Goal: Obtain resource: Obtain resource

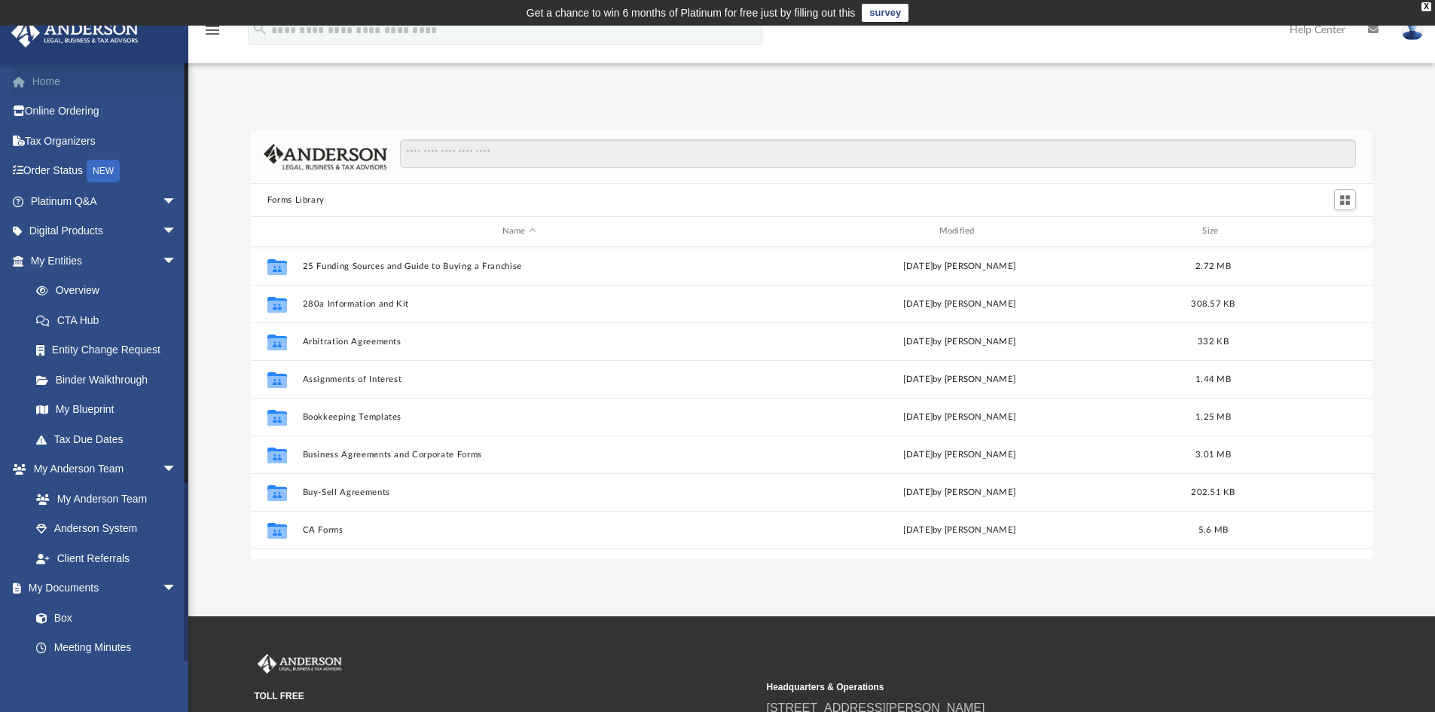
scroll to position [331, 1110]
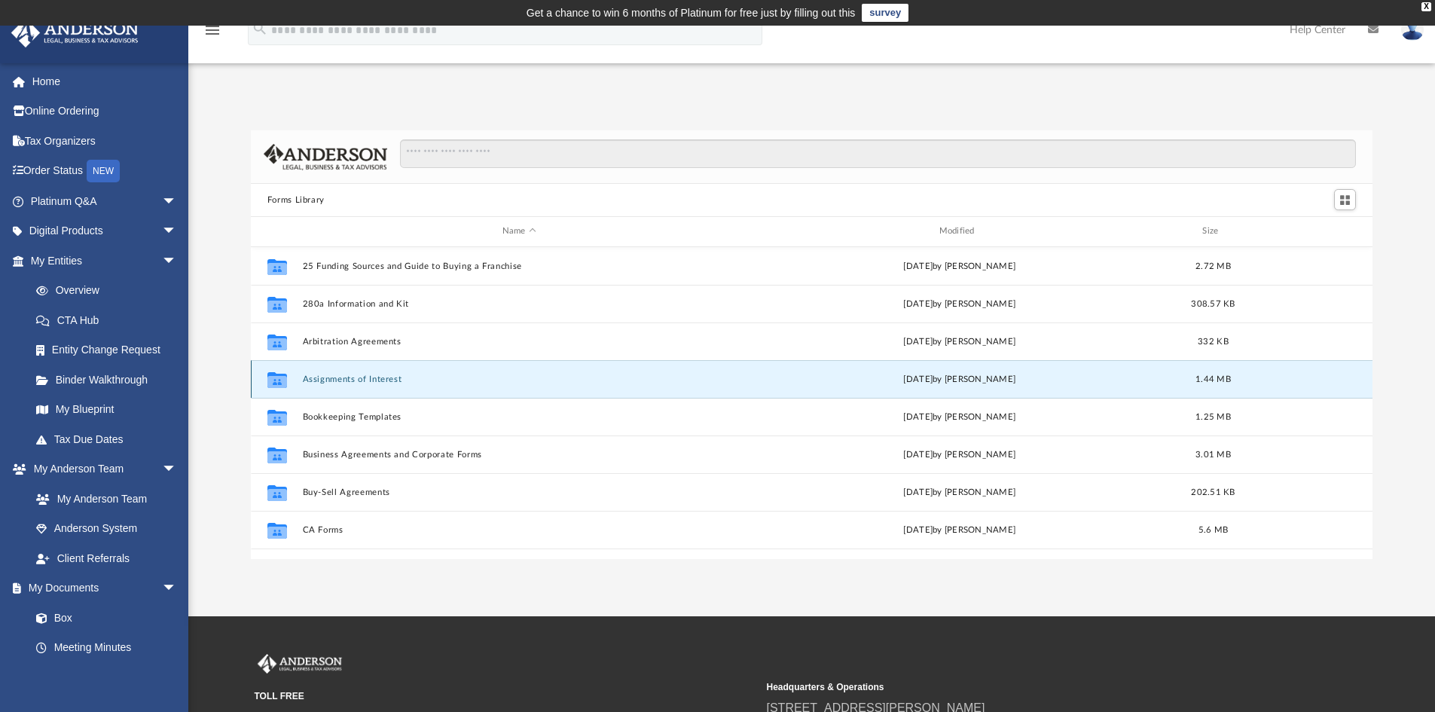
click at [374, 374] on button "Assignments of Interest" at bounding box center [519, 379] width 434 height 10
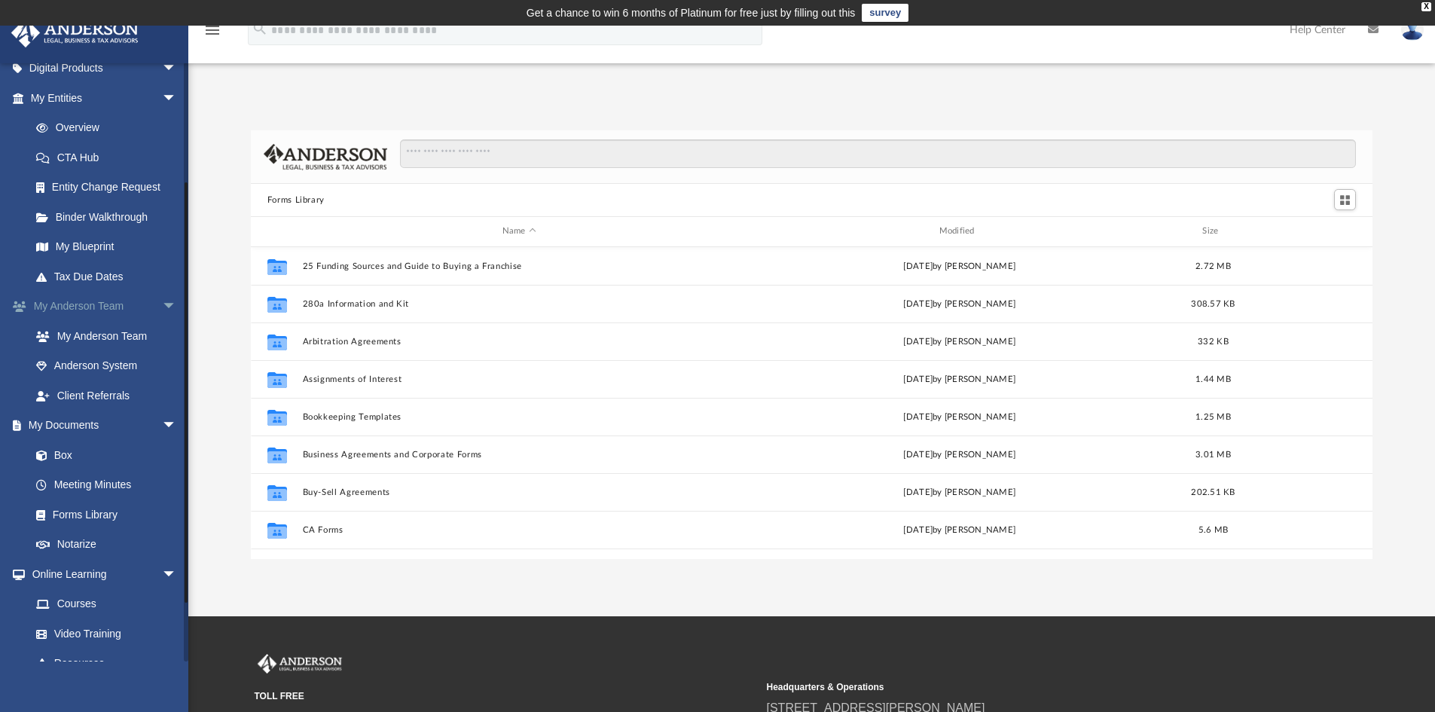
scroll to position [226, 0]
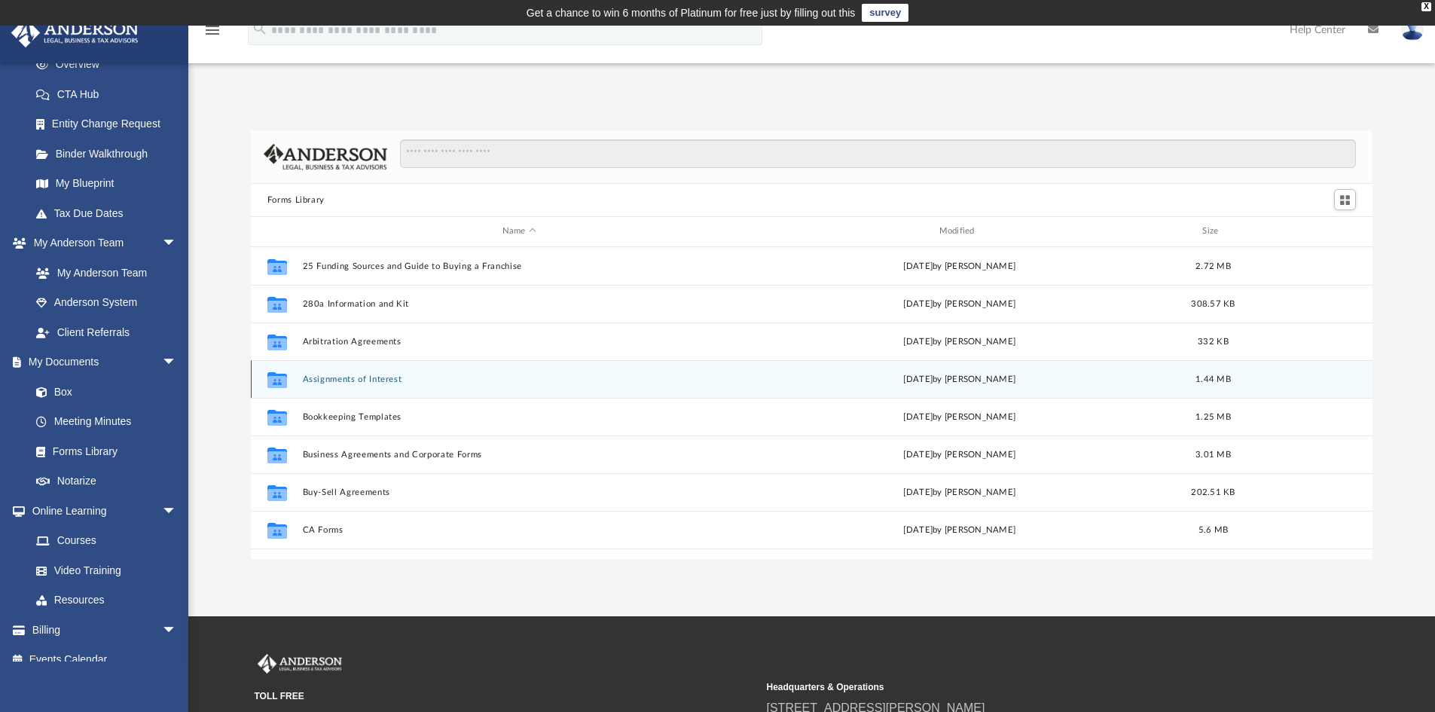
click at [365, 383] on button "Assignments of Interest" at bounding box center [519, 379] width 434 height 10
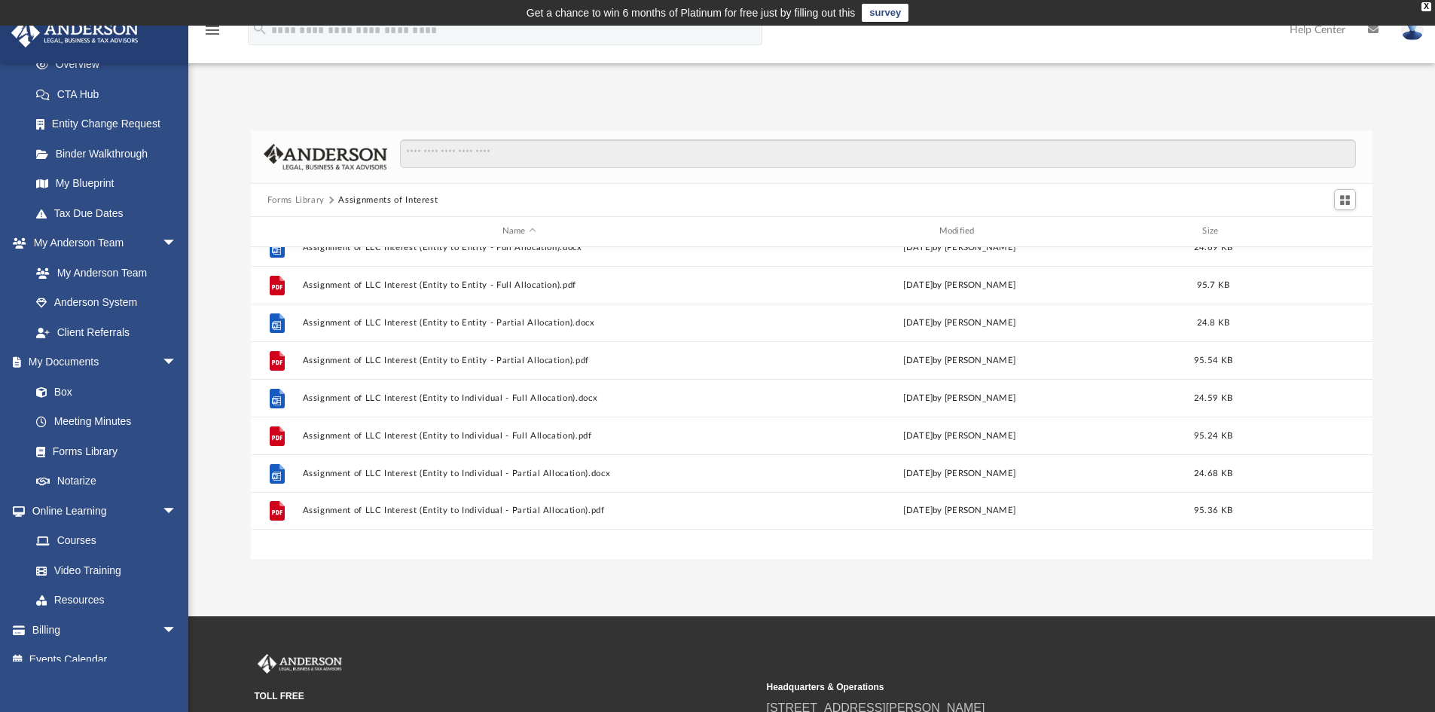
scroll to position [0, 0]
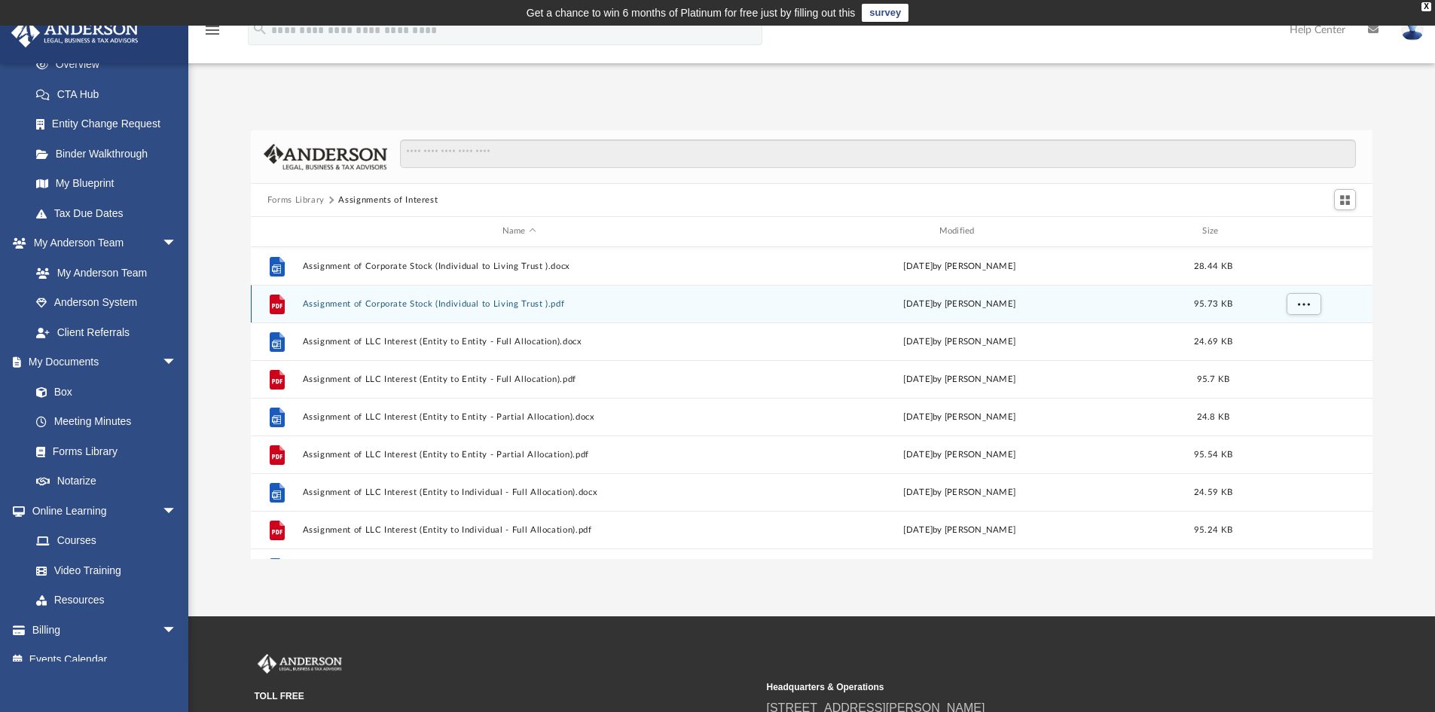
click at [374, 310] on div "File Assignment of Corporate Stock (Individual to Living Trust ).pdf [DATE] by …" at bounding box center [812, 304] width 1122 height 38
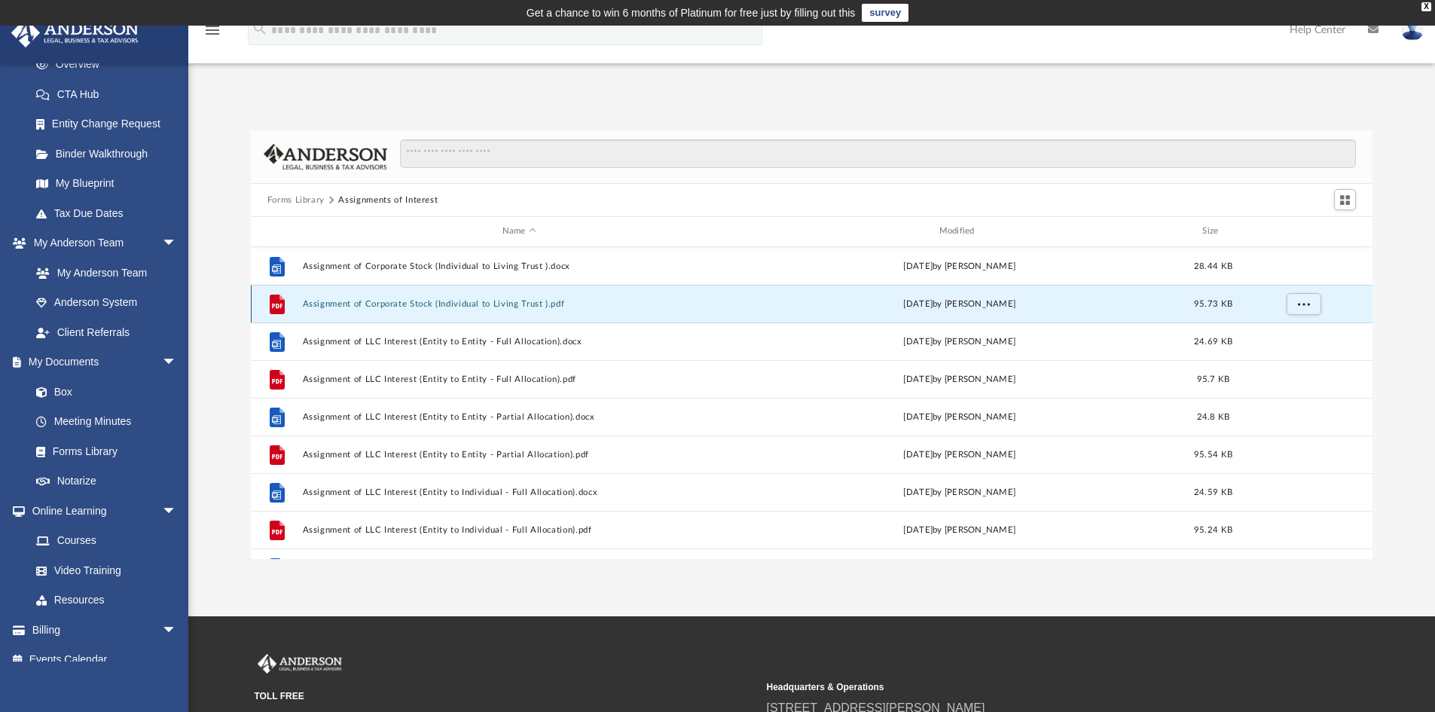
click at [376, 304] on button "Assignment of Corporate Stock (Individual to Living Trust ).pdf" at bounding box center [519, 304] width 434 height 10
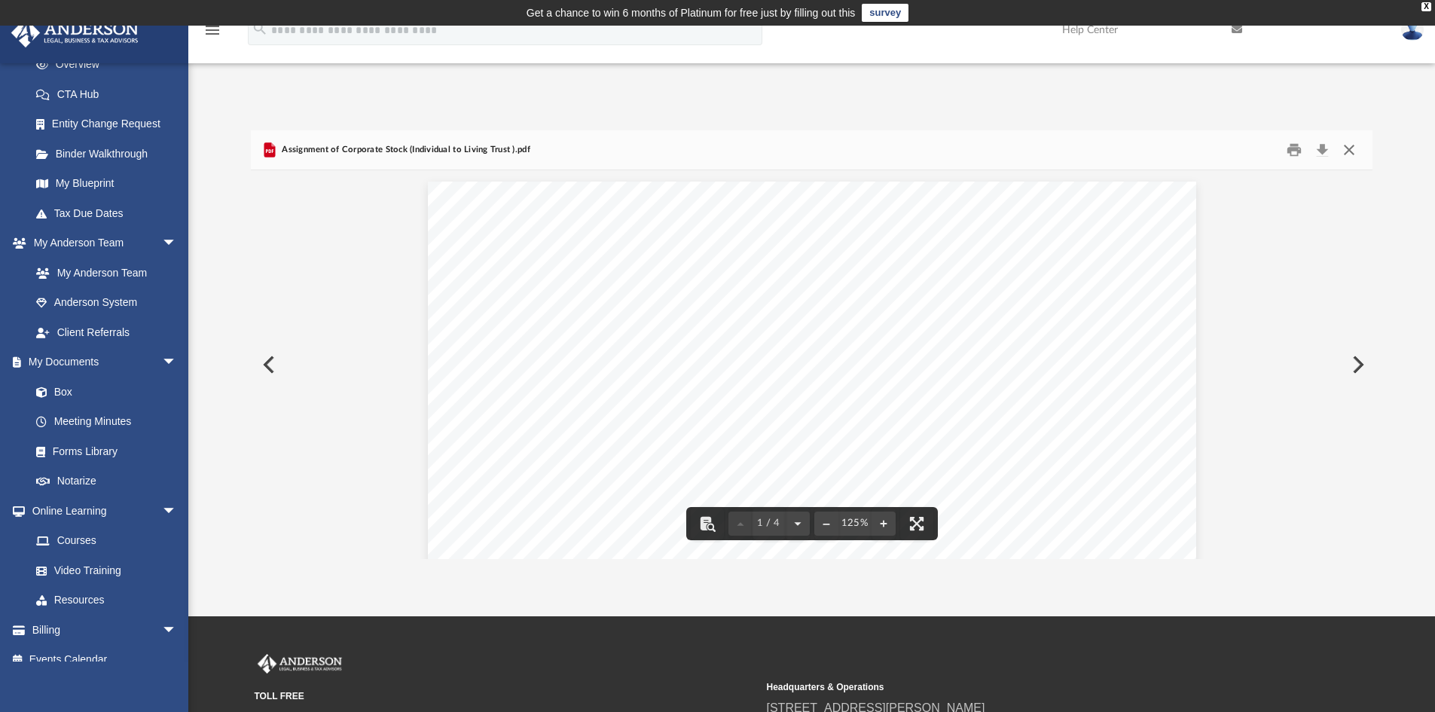
click at [1354, 154] on button "Close" at bounding box center [1349, 150] width 27 height 23
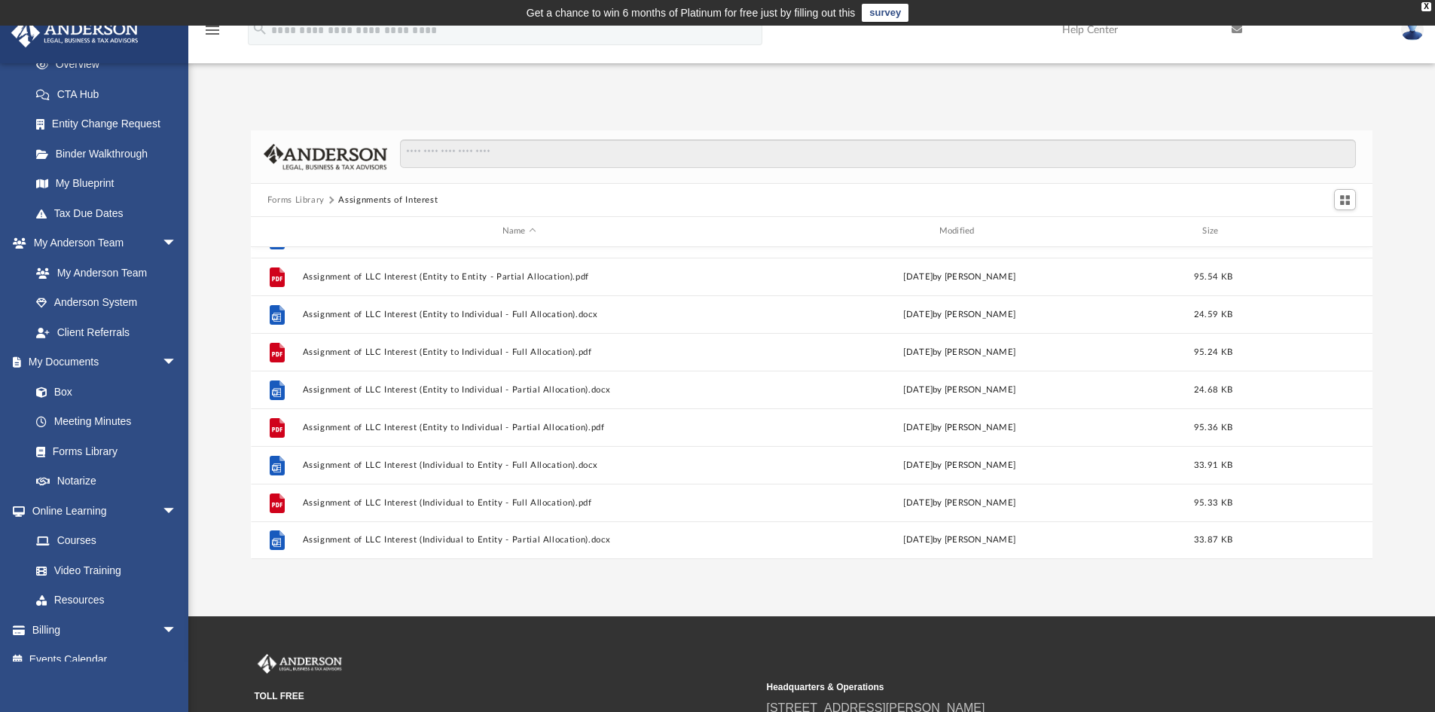
scroll to position [102, 0]
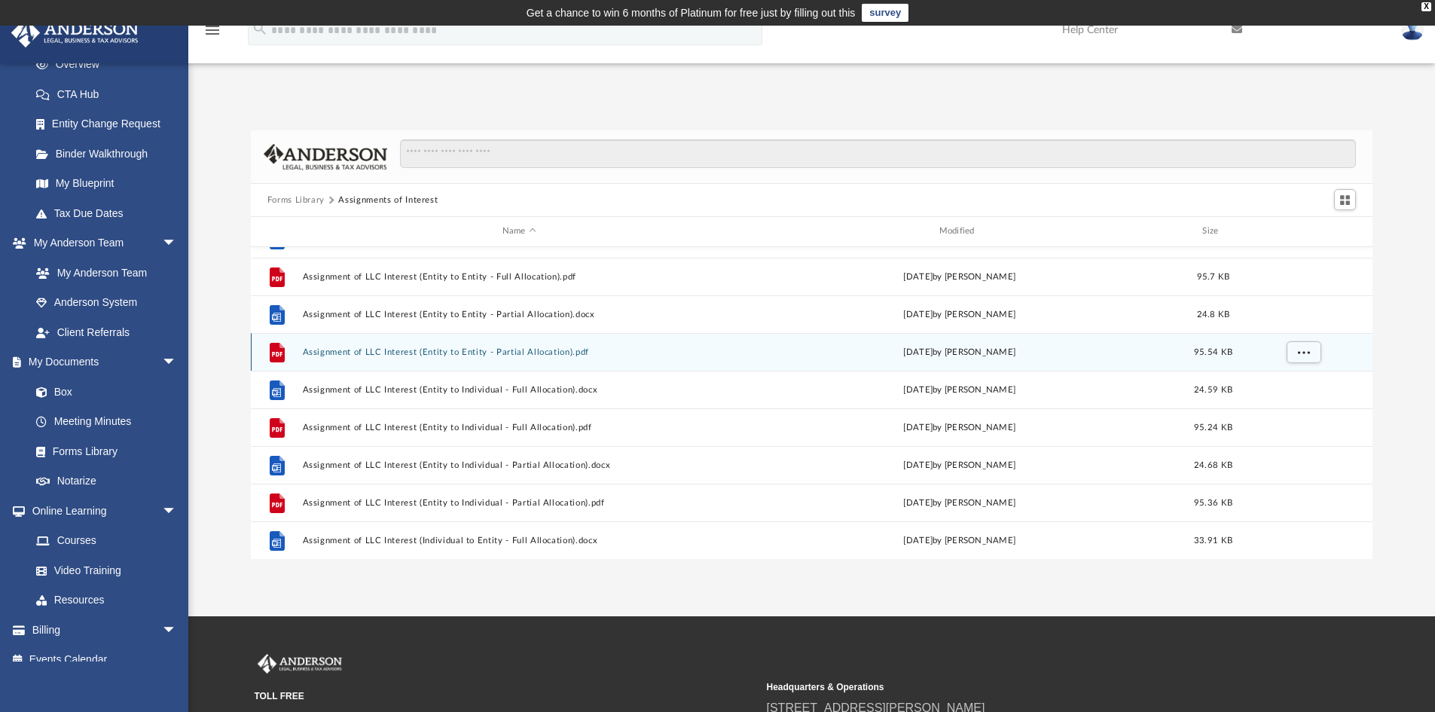
click at [372, 351] on button "Assignment of LLC Interest (Entity to Entity - Partial Allocation).pdf" at bounding box center [519, 352] width 434 height 10
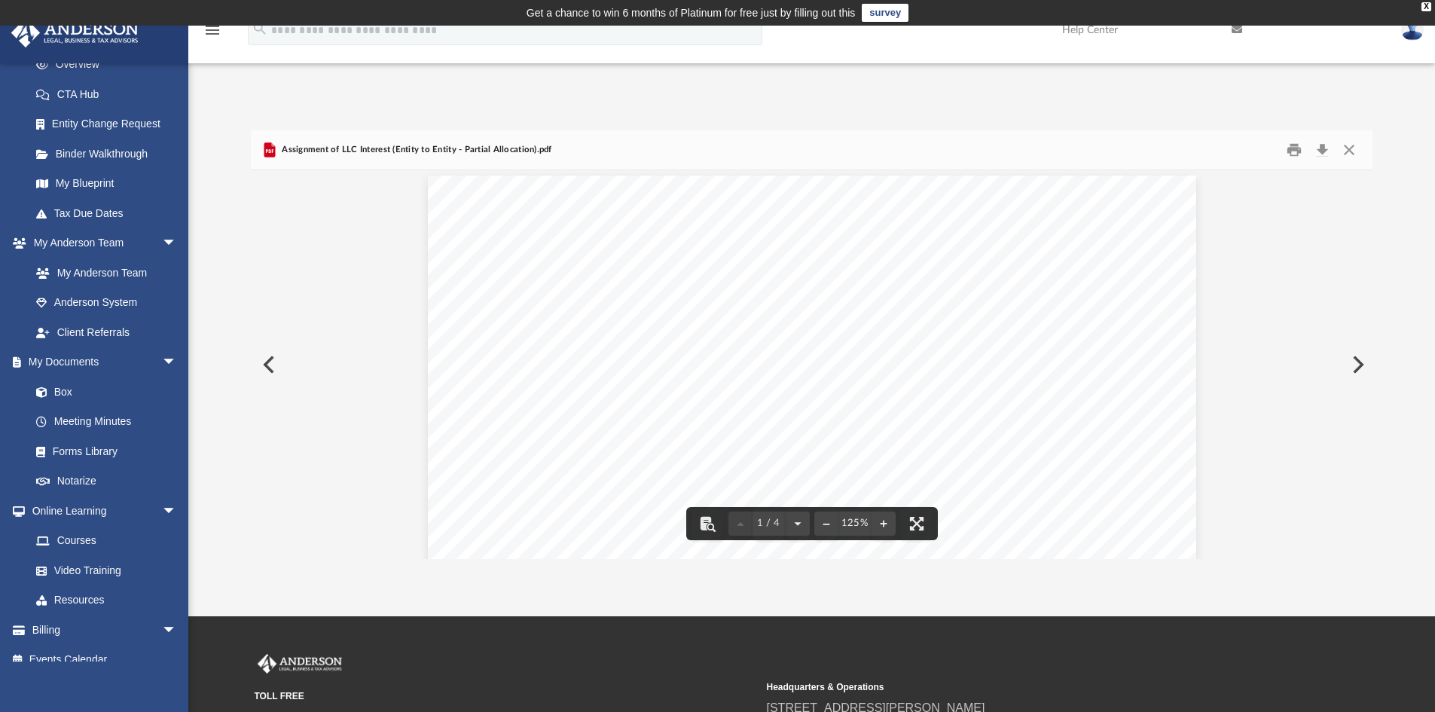
scroll to position [0, 0]
